Goal: Navigation & Orientation: Find specific page/section

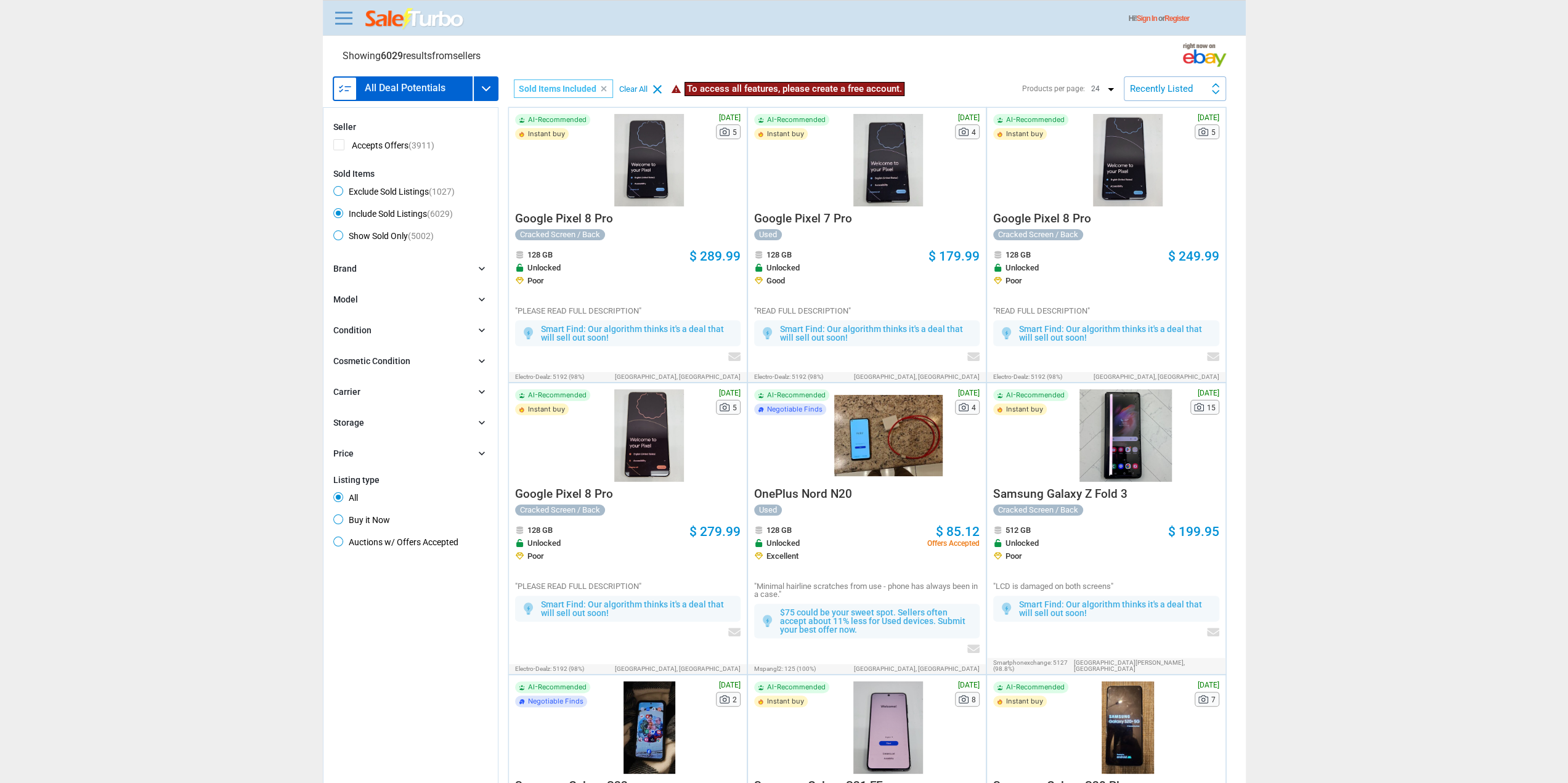
click at [1157, 20] on link "Sign In" at bounding box center [1146, 18] width 20 height 9
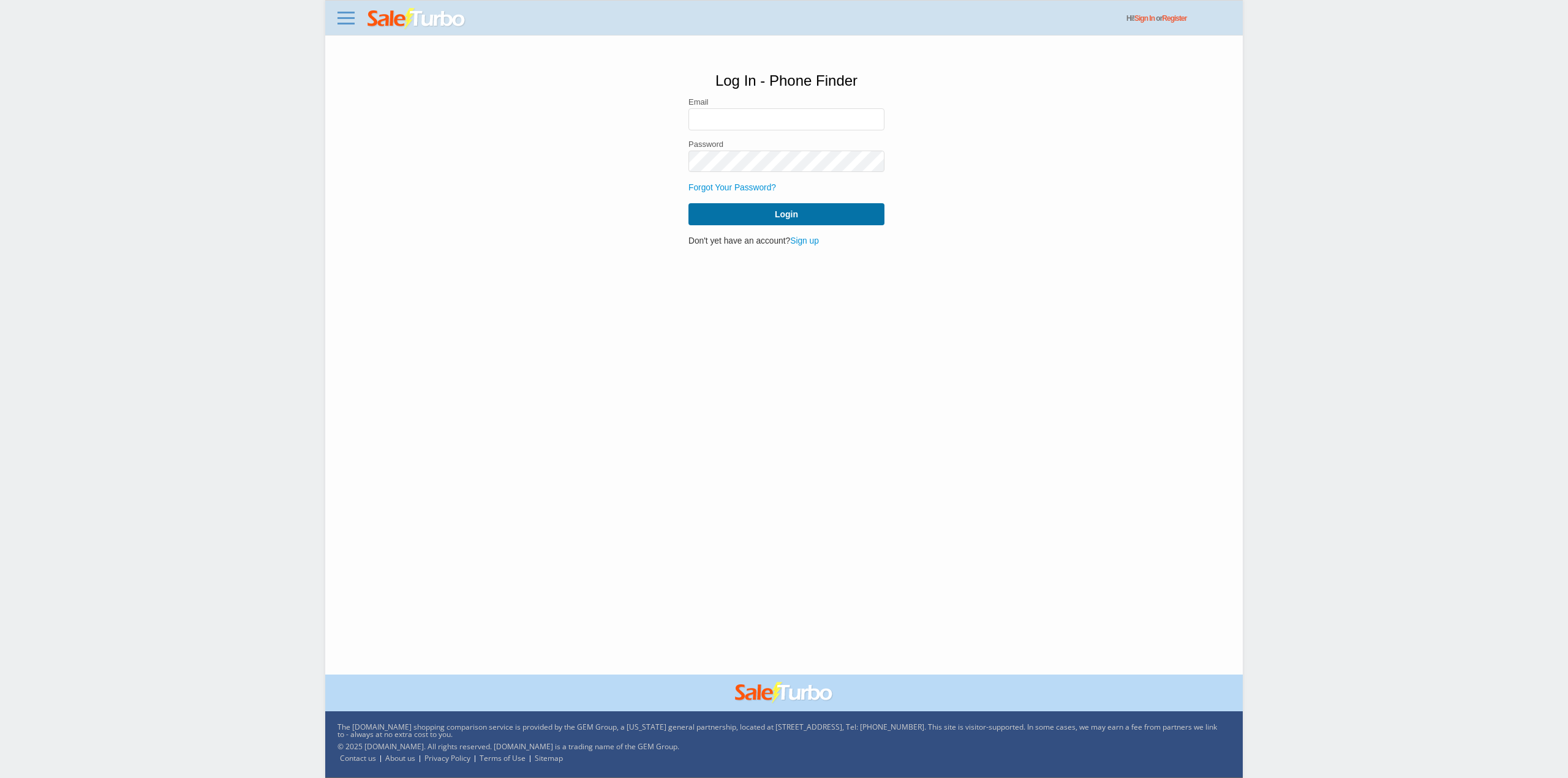
type input "jeremy.hecht@phone-bros.com"
click at [817, 211] on button "Login" at bounding box center [786, 213] width 196 height 22
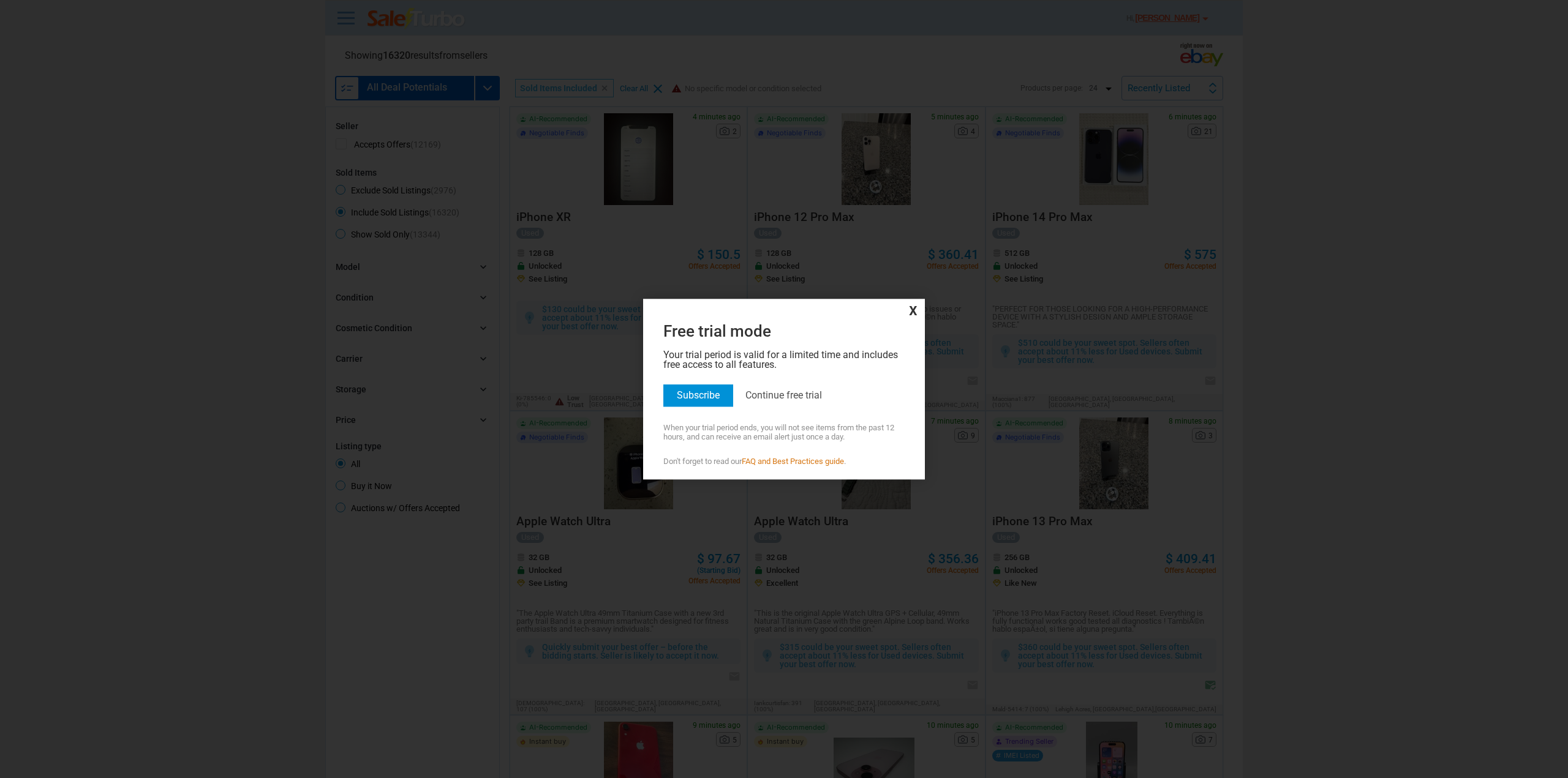
click at [915, 306] on span "x" at bounding box center [784, 309] width 276 height 16
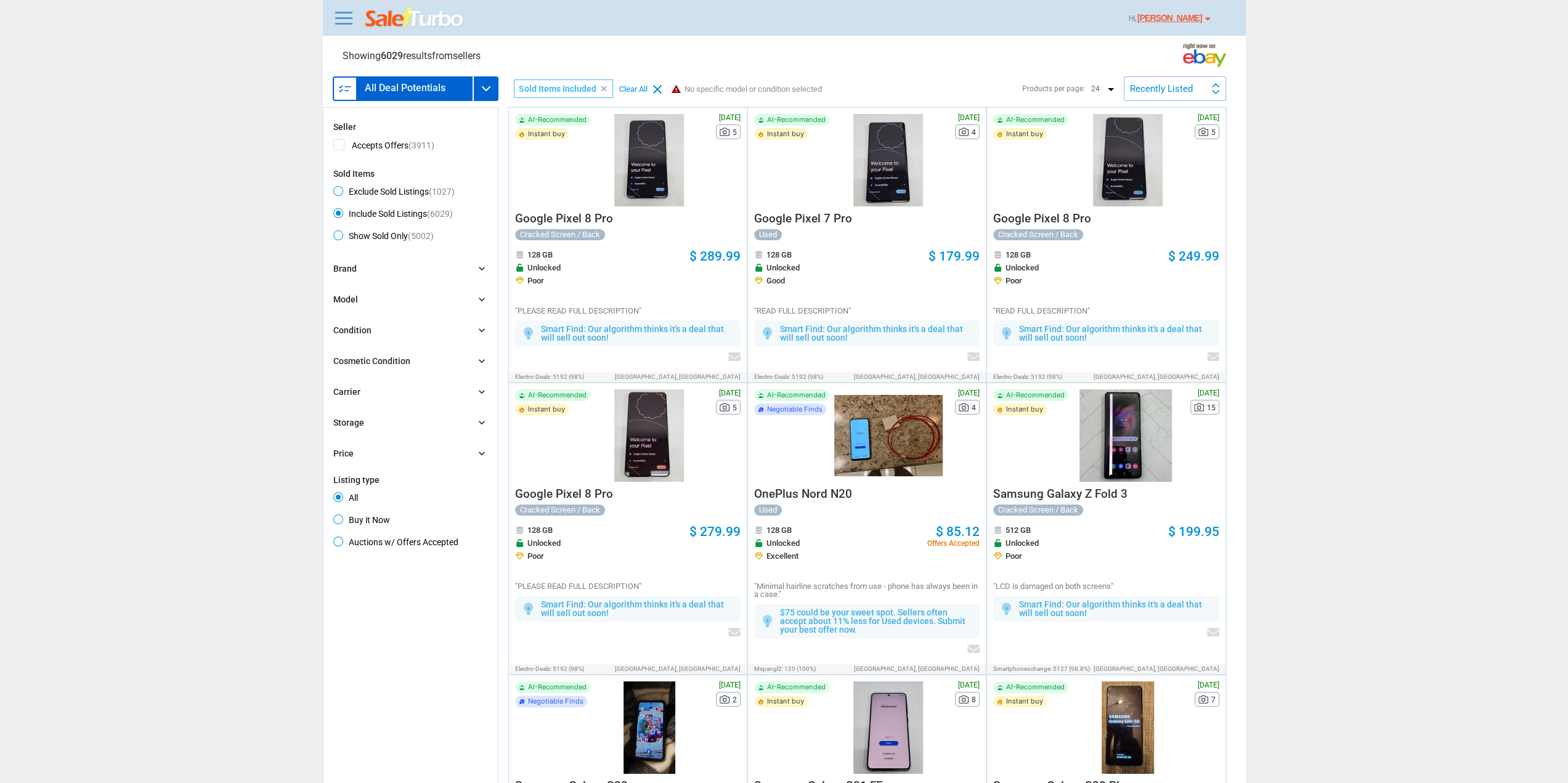
click at [1158, 87] on div "Recently Listed" at bounding box center [1161, 90] width 63 height 10
drag, startPoint x: 1158, startPoint y: 120, endPoint x: 1155, endPoint y: 148, distance: 28.2
click at [1155, 148] on ul "Recently Listed Price (L) Price Drop Time" at bounding box center [1175, 143] width 100 height 80
drag, startPoint x: 1172, startPoint y: 93, endPoint x: 1166, endPoint y: 144, distance: 51.4
click at [1170, 97] on div "Recently Listed Recently Listed Price (L) Price Drop Time" at bounding box center [1175, 89] width 102 height 25
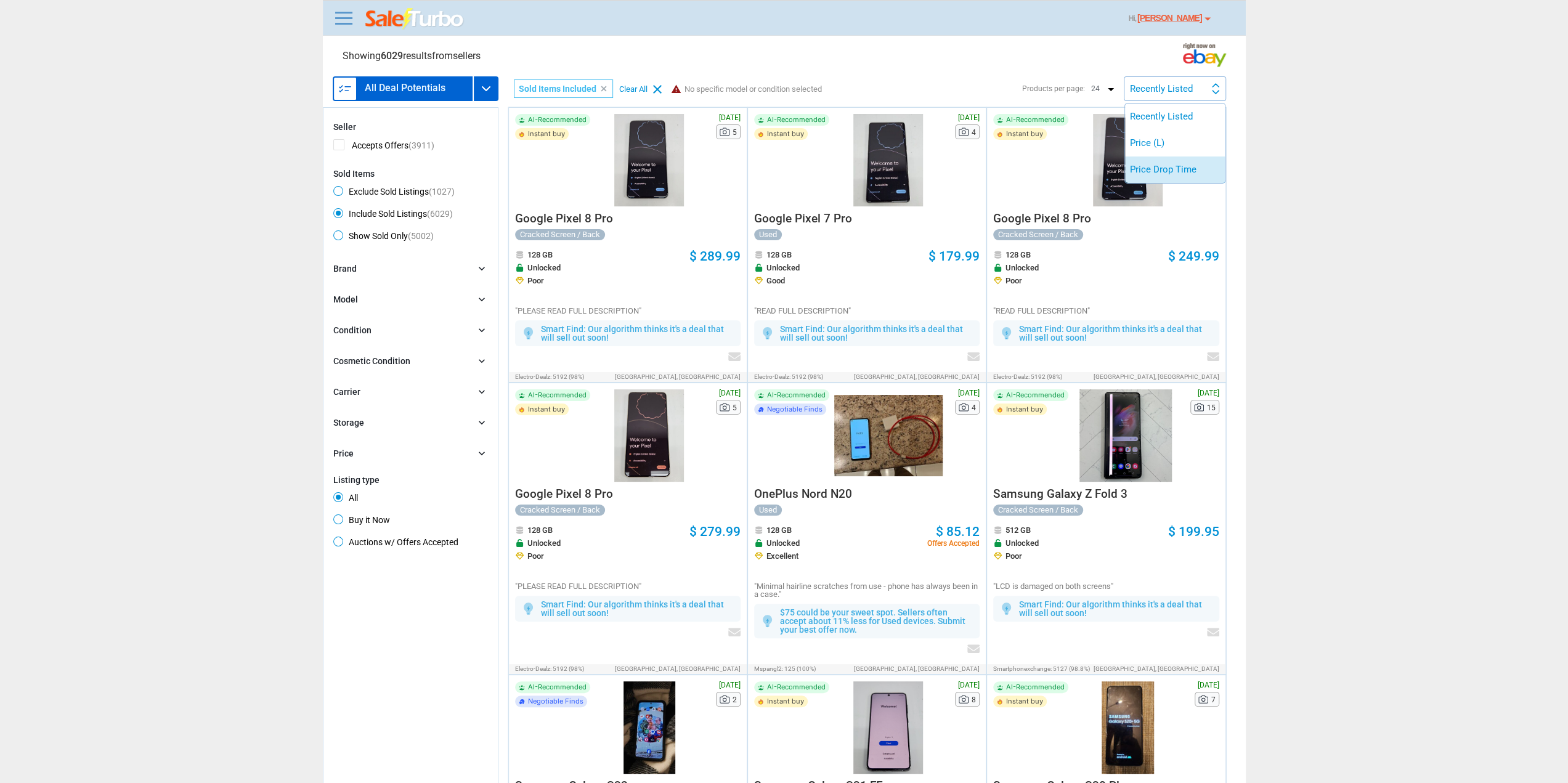
click at [1163, 166] on li "Price Drop Time" at bounding box center [1175, 170] width 100 height 27
